Goal: Task Accomplishment & Management: Manage account settings

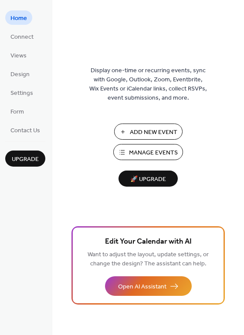
click at [149, 152] on span "Manage Events" at bounding box center [153, 153] width 49 height 9
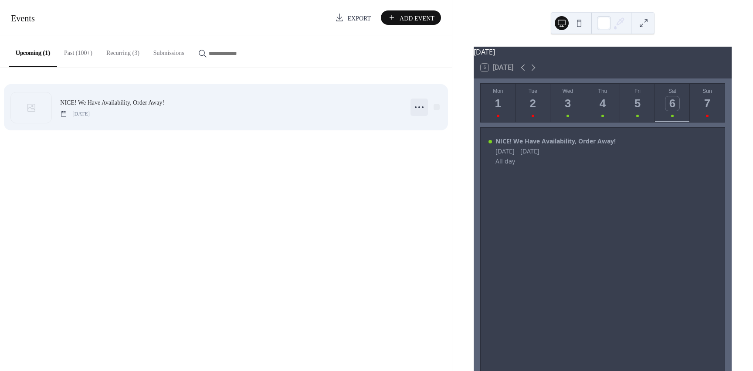
click at [419, 111] on icon at bounding box center [419, 107] width 14 height 14
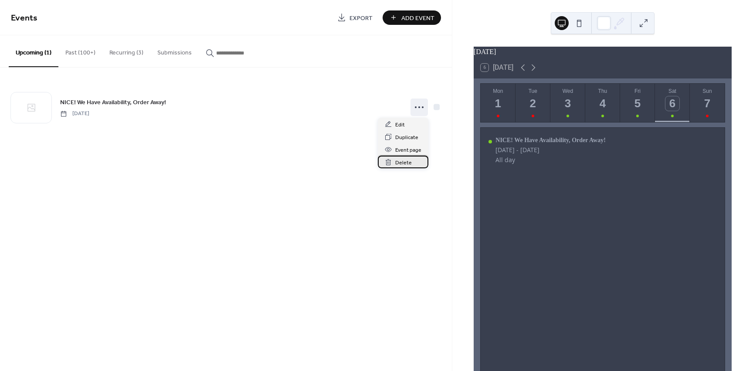
click at [396, 162] on span "Delete" at bounding box center [403, 162] width 17 height 9
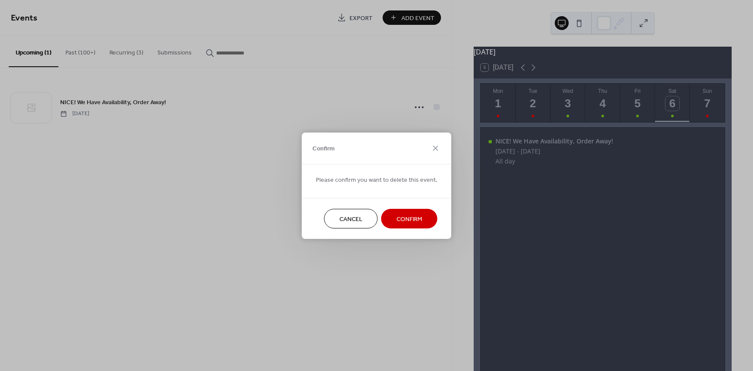
click at [407, 223] on span "Confirm" at bounding box center [409, 218] width 26 height 9
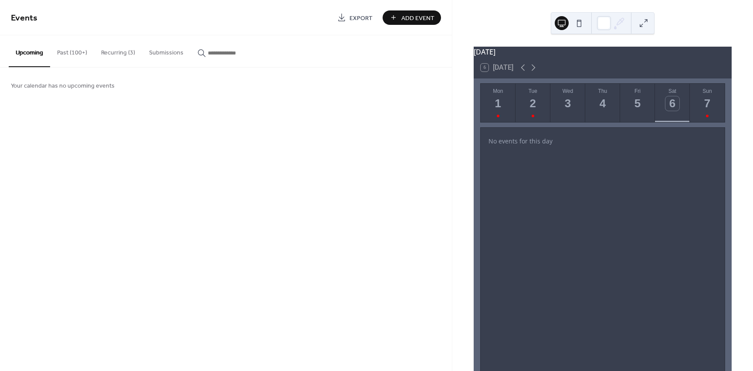
click at [81, 52] on button "Past (100+)" at bounding box center [72, 50] width 44 height 31
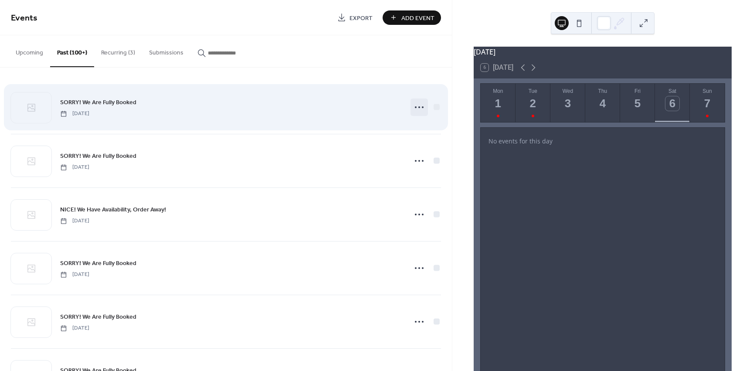
click at [420, 106] on icon at bounding box center [419, 107] width 14 height 14
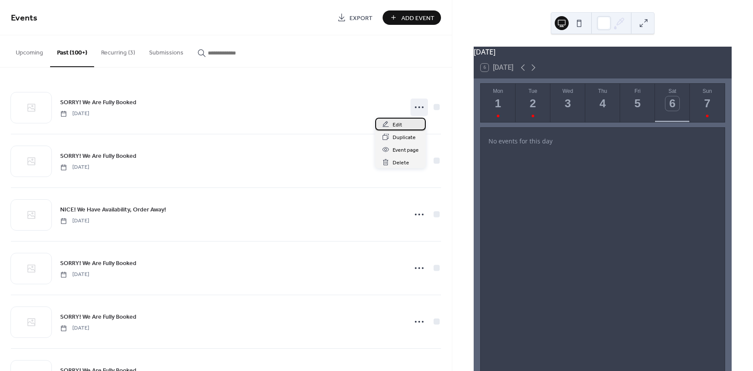
click at [401, 125] on span "Edit" at bounding box center [397, 124] width 10 height 9
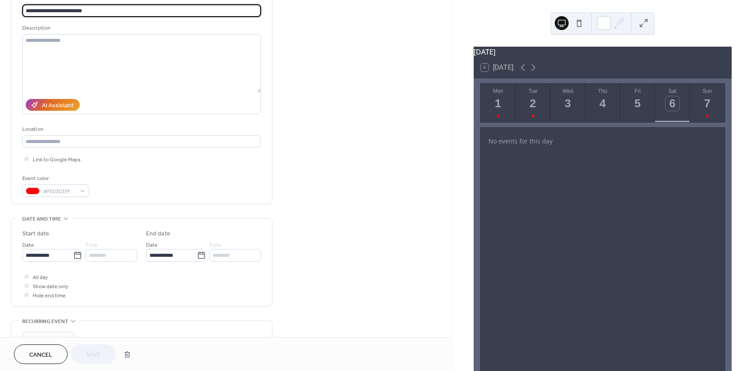
scroll to position [87, 0]
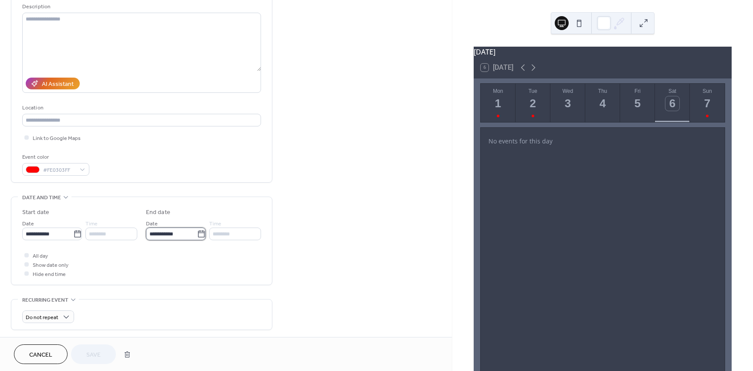
click at [158, 230] on input "**********" at bounding box center [171, 233] width 51 height 13
click at [242, 285] on td "6" at bounding box center [245, 284] width 14 height 13
type input "**********"
click at [90, 350] on span "Save" at bounding box center [93, 354] width 14 height 9
